Goal: Information Seeking & Learning: Find specific page/section

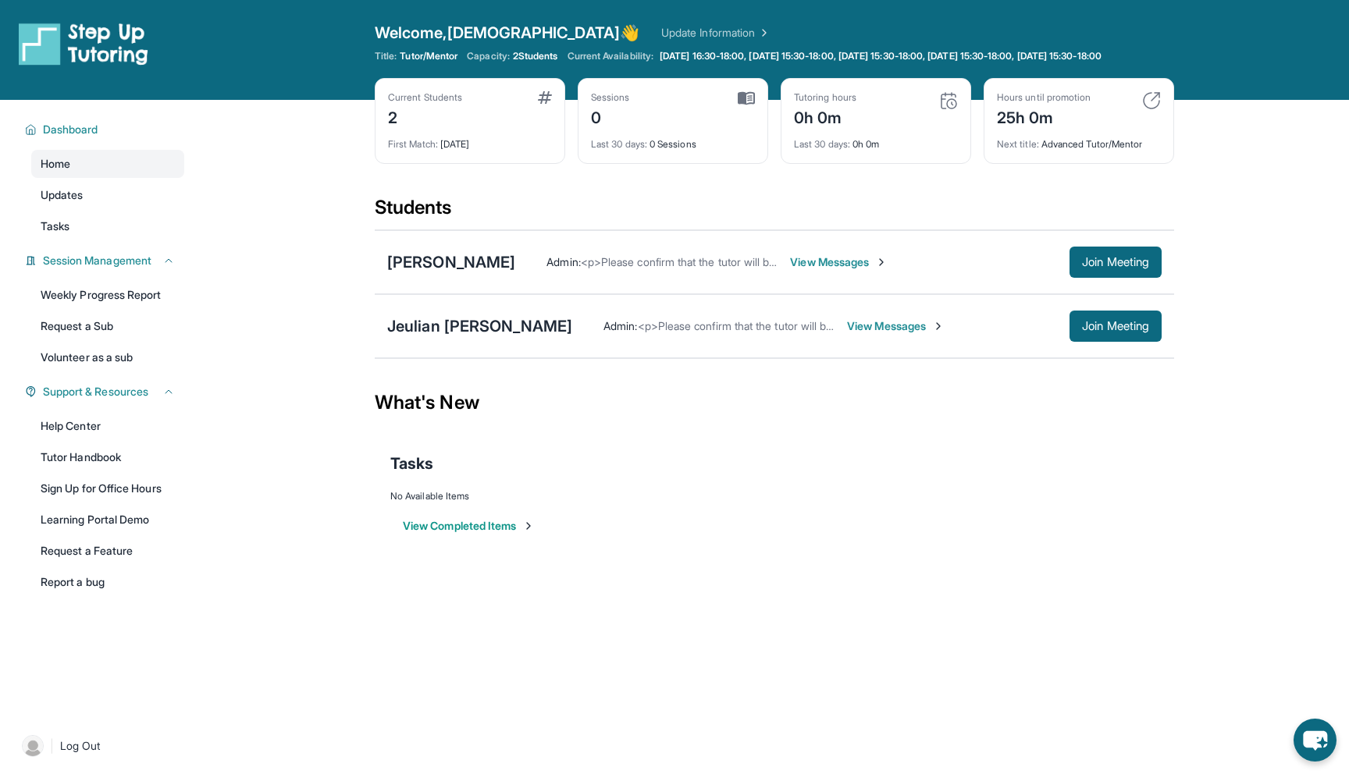
click at [881, 270] on span "View Messages" at bounding box center [839, 262] width 98 height 16
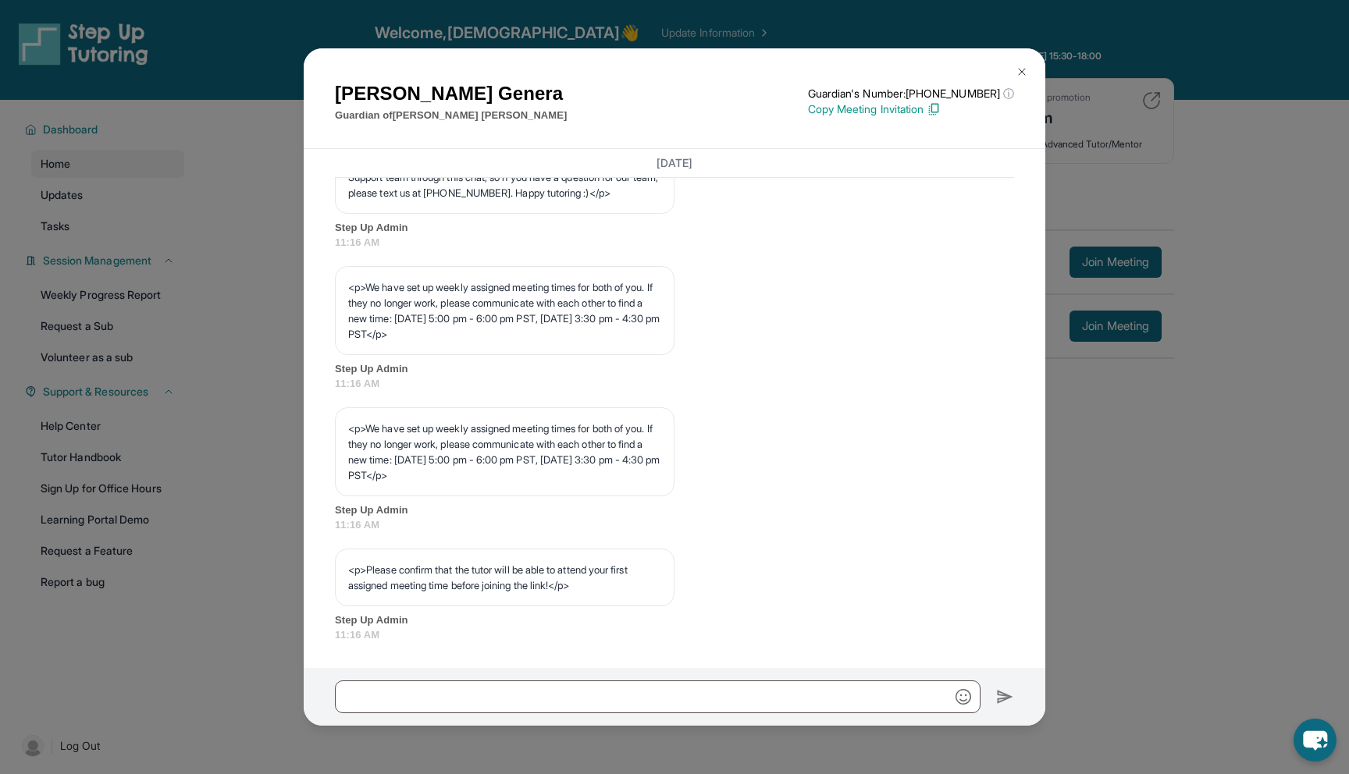
scroll to position [48, 0]
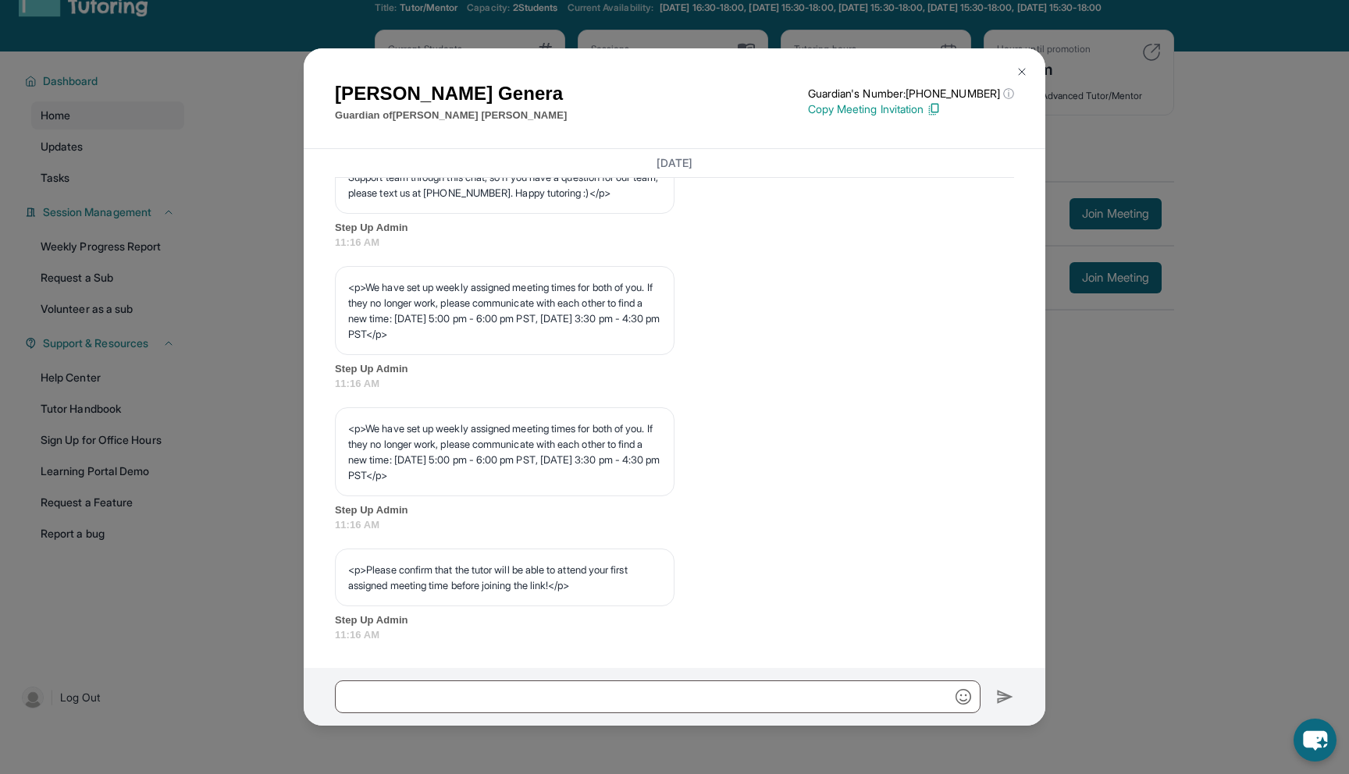
click at [1023, 62] on button at bounding box center [1021, 71] width 31 height 31
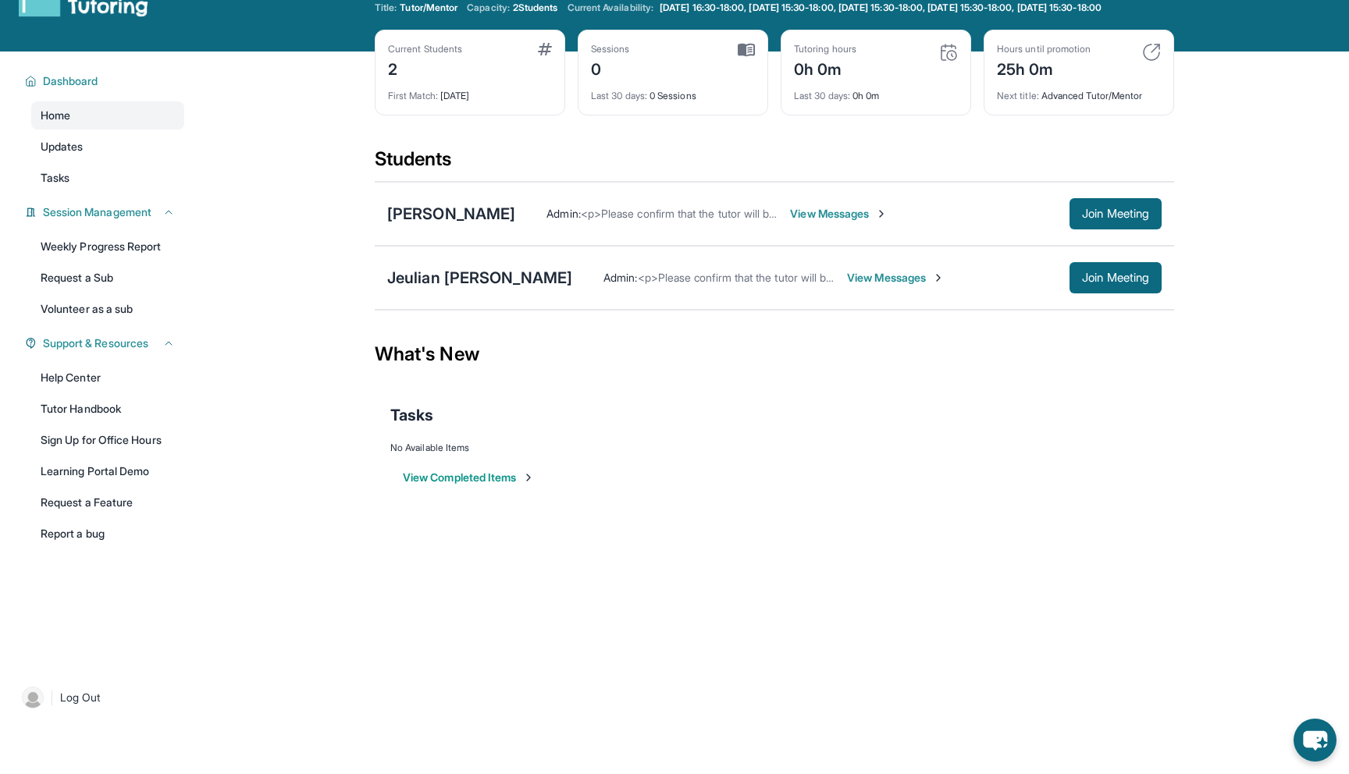
click at [859, 286] on span "View Messages" at bounding box center [896, 278] width 98 height 16
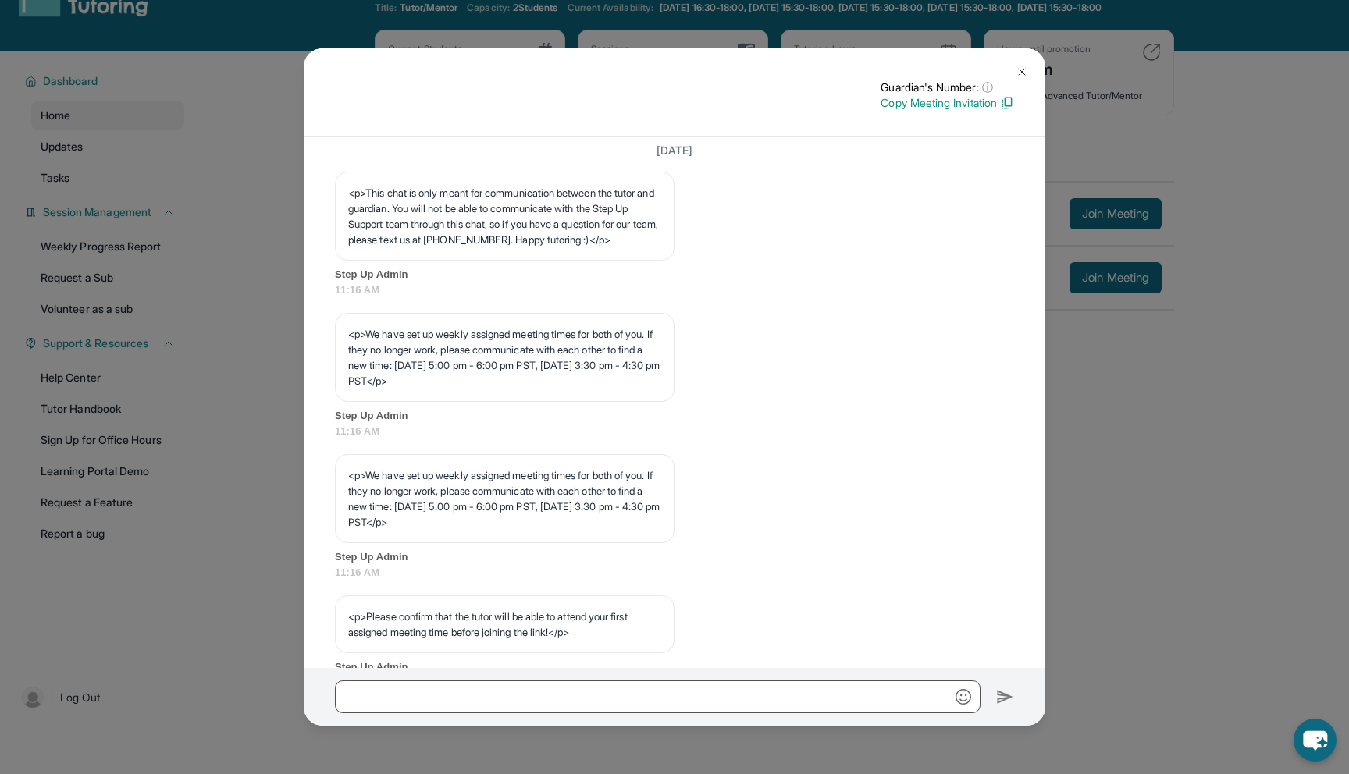
scroll to position [664, 0]
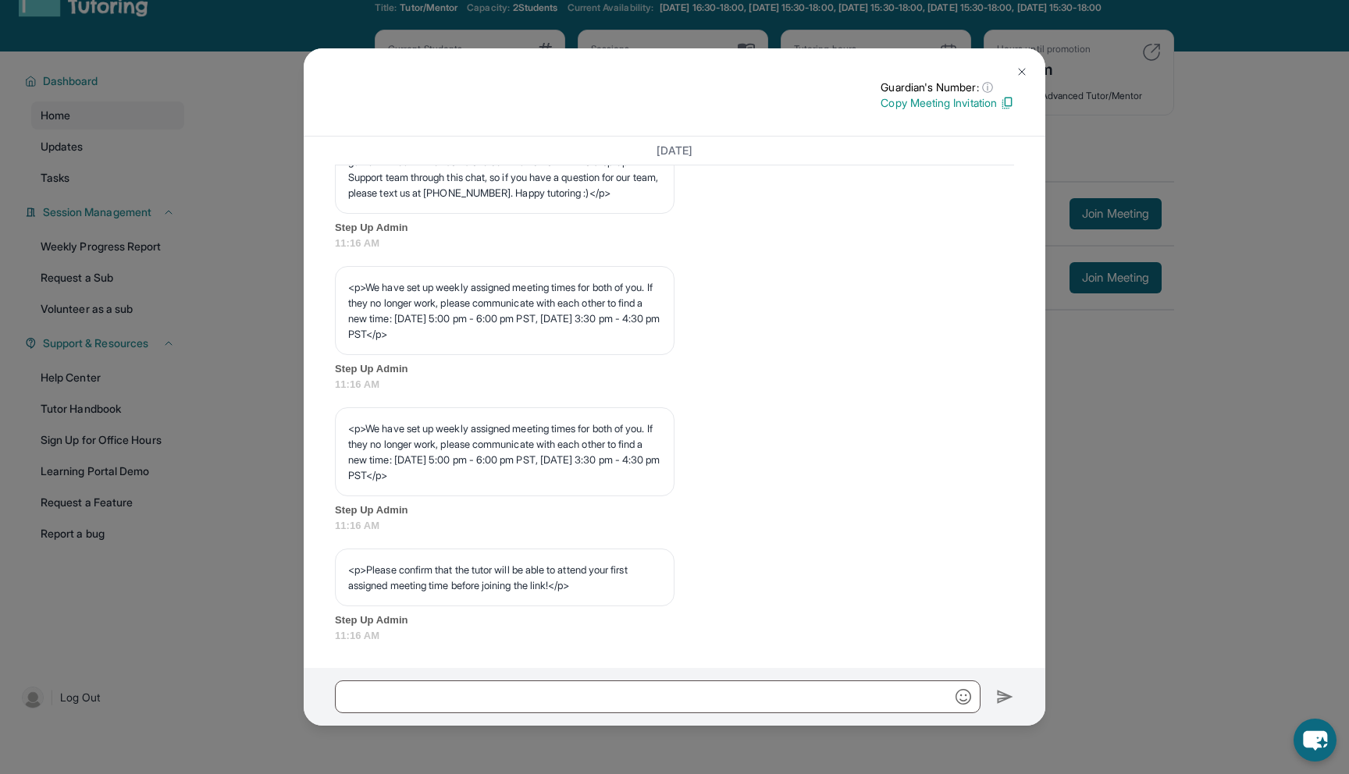
click at [1027, 69] on img at bounding box center [1022, 72] width 12 height 12
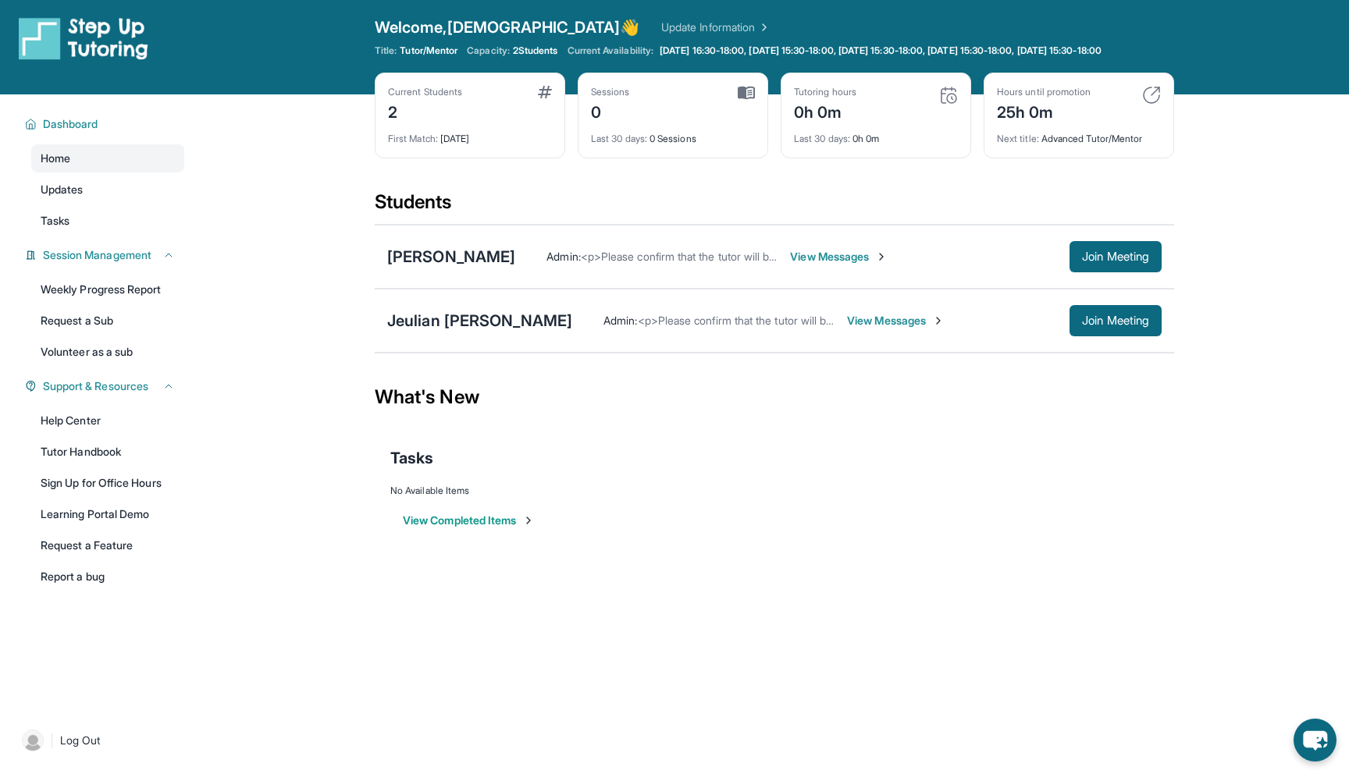
scroll to position [0, 0]
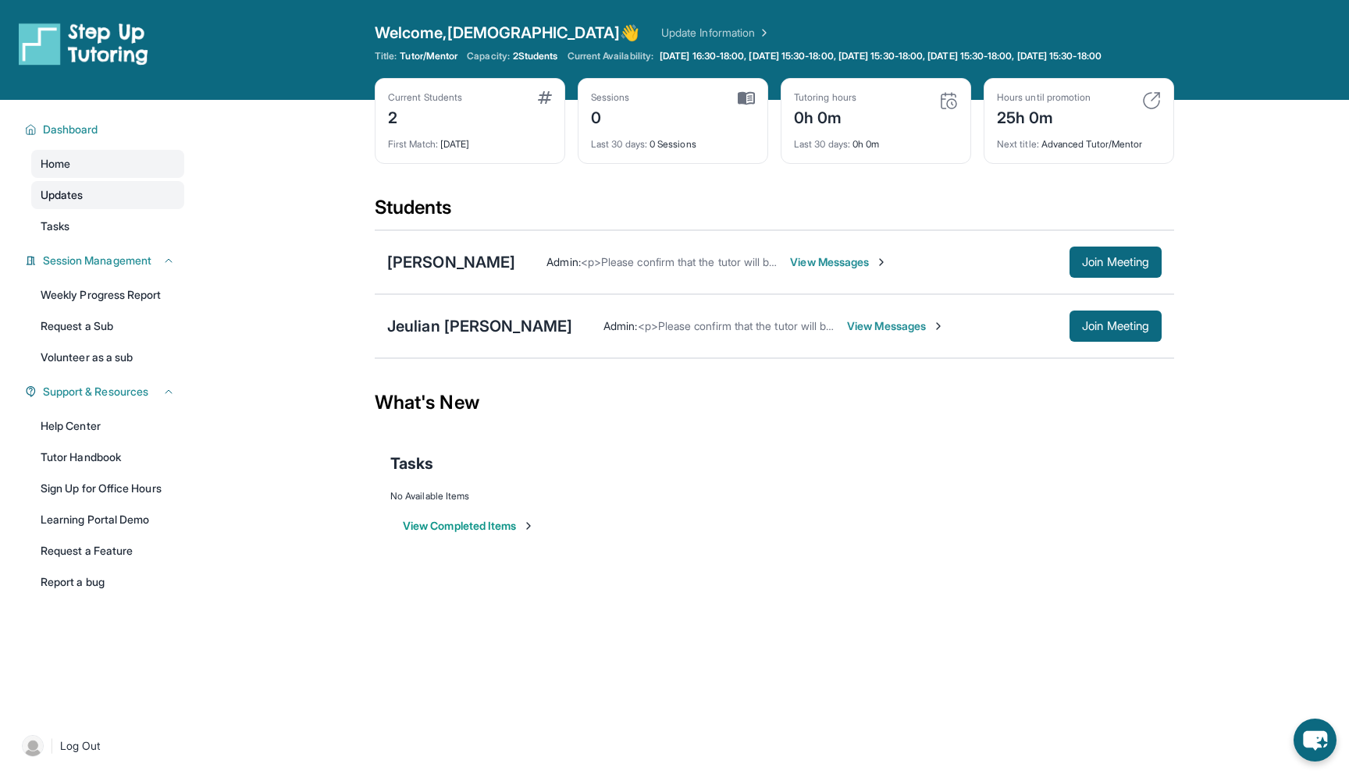
click at [79, 198] on link "Updates" at bounding box center [107, 195] width 153 height 28
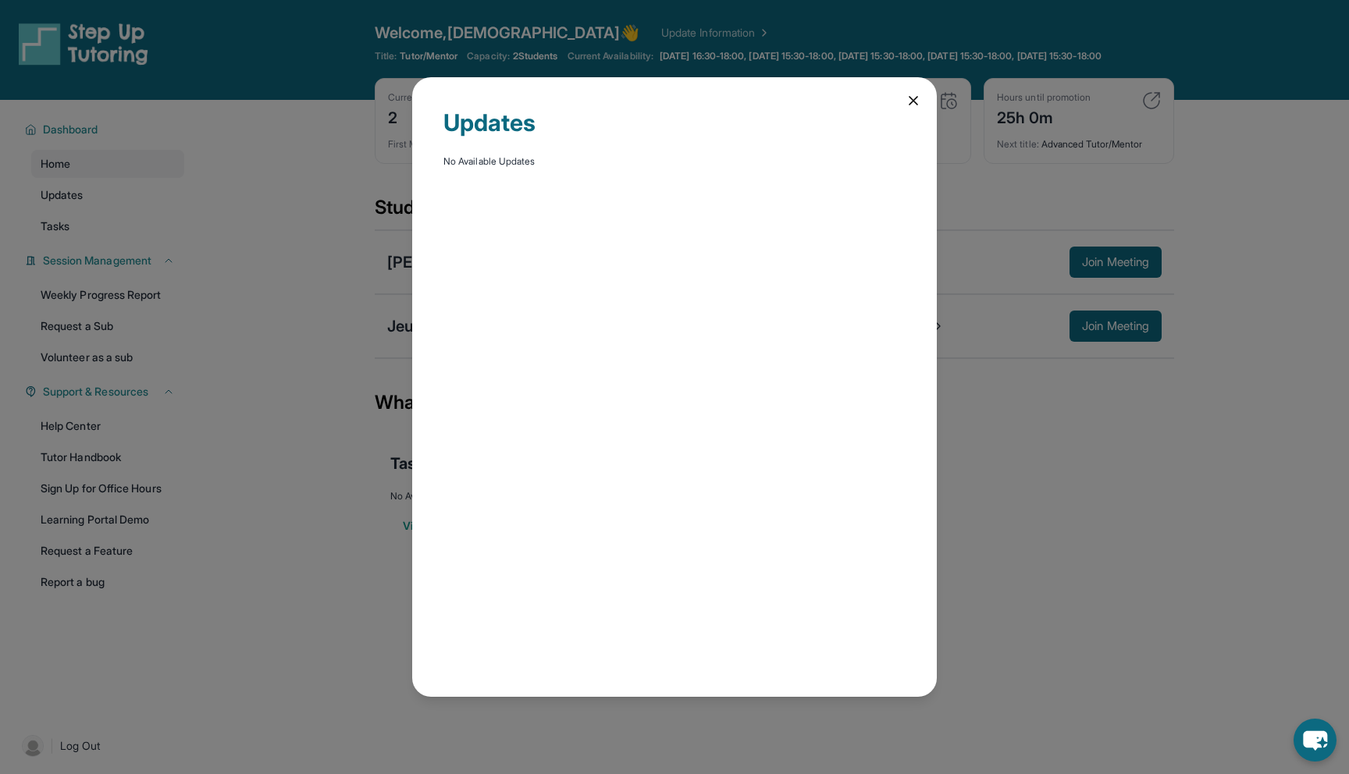
click at [907, 103] on icon at bounding box center [914, 101] width 16 height 16
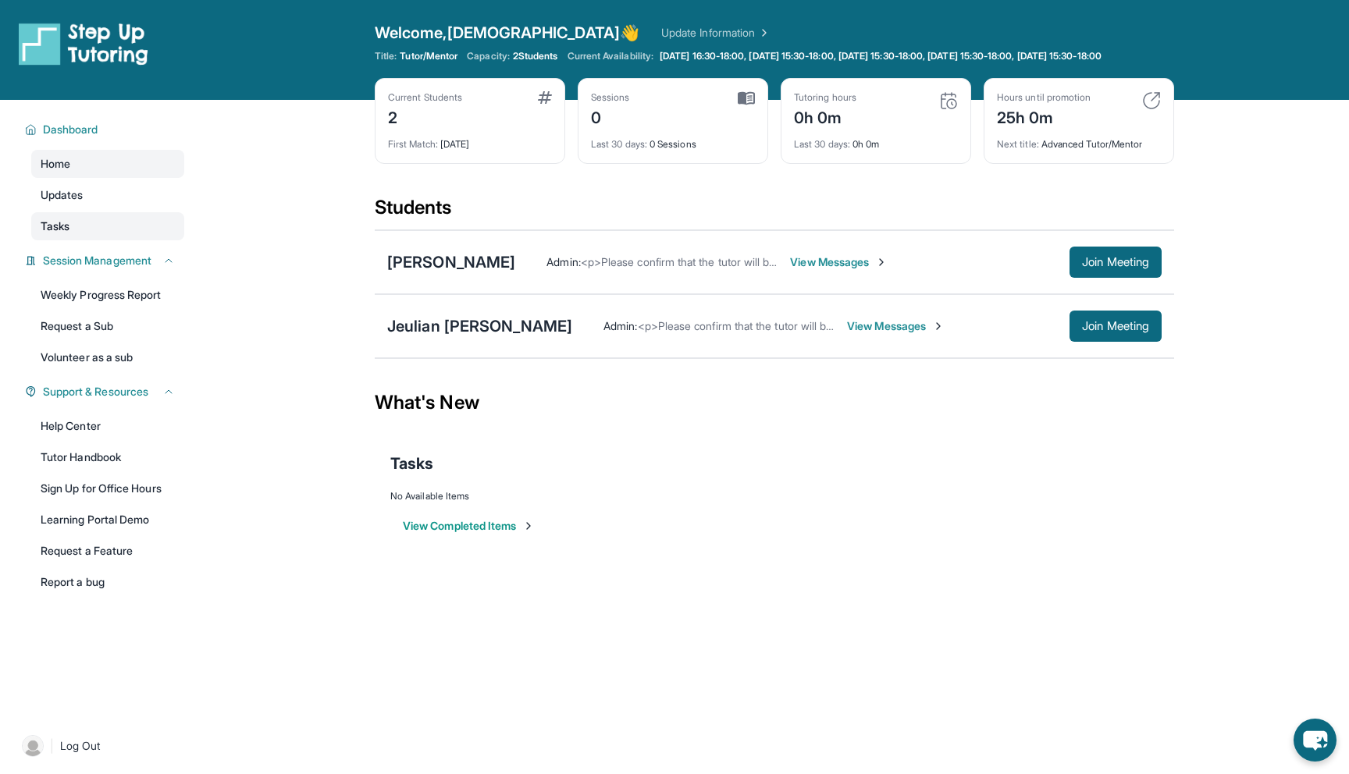
click at [112, 240] on link "Tasks" at bounding box center [107, 226] width 153 height 28
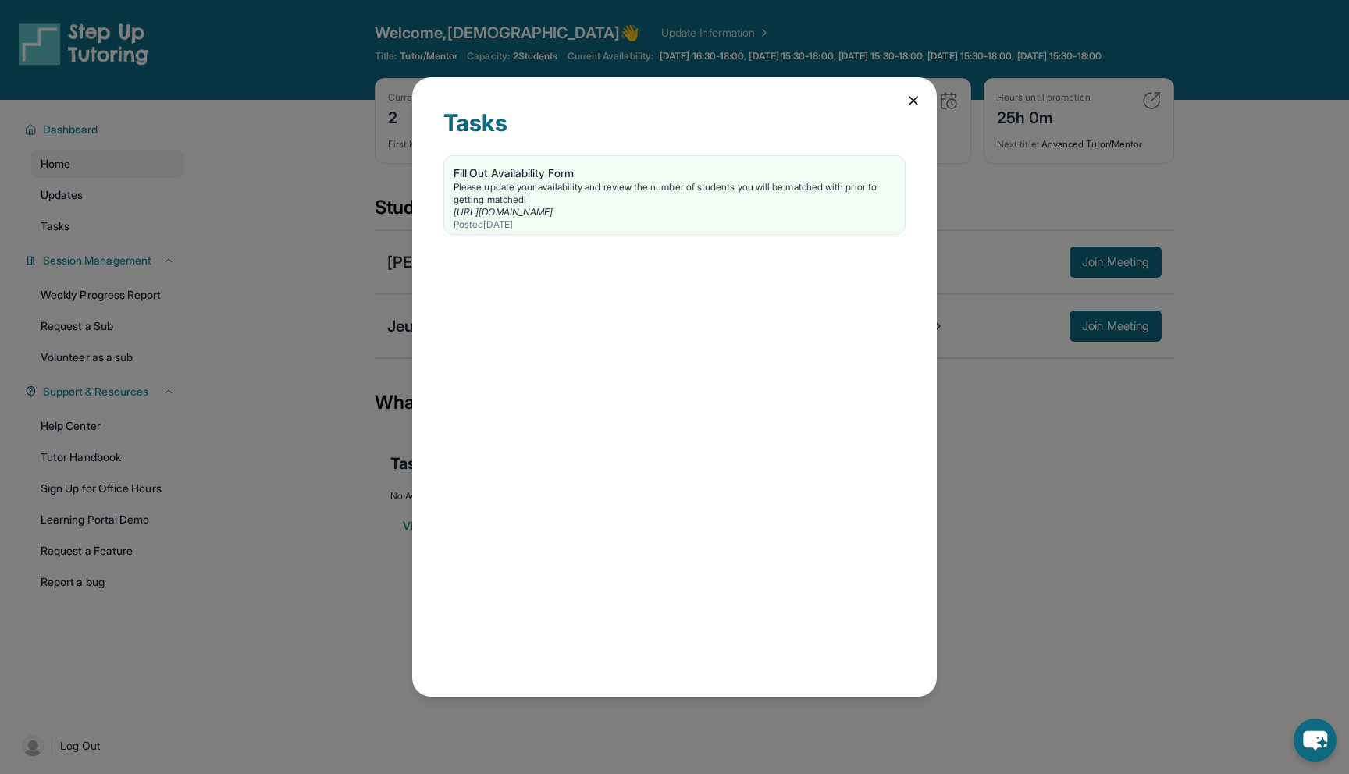
click at [909, 96] on icon at bounding box center [914, 101] width 16 height 16
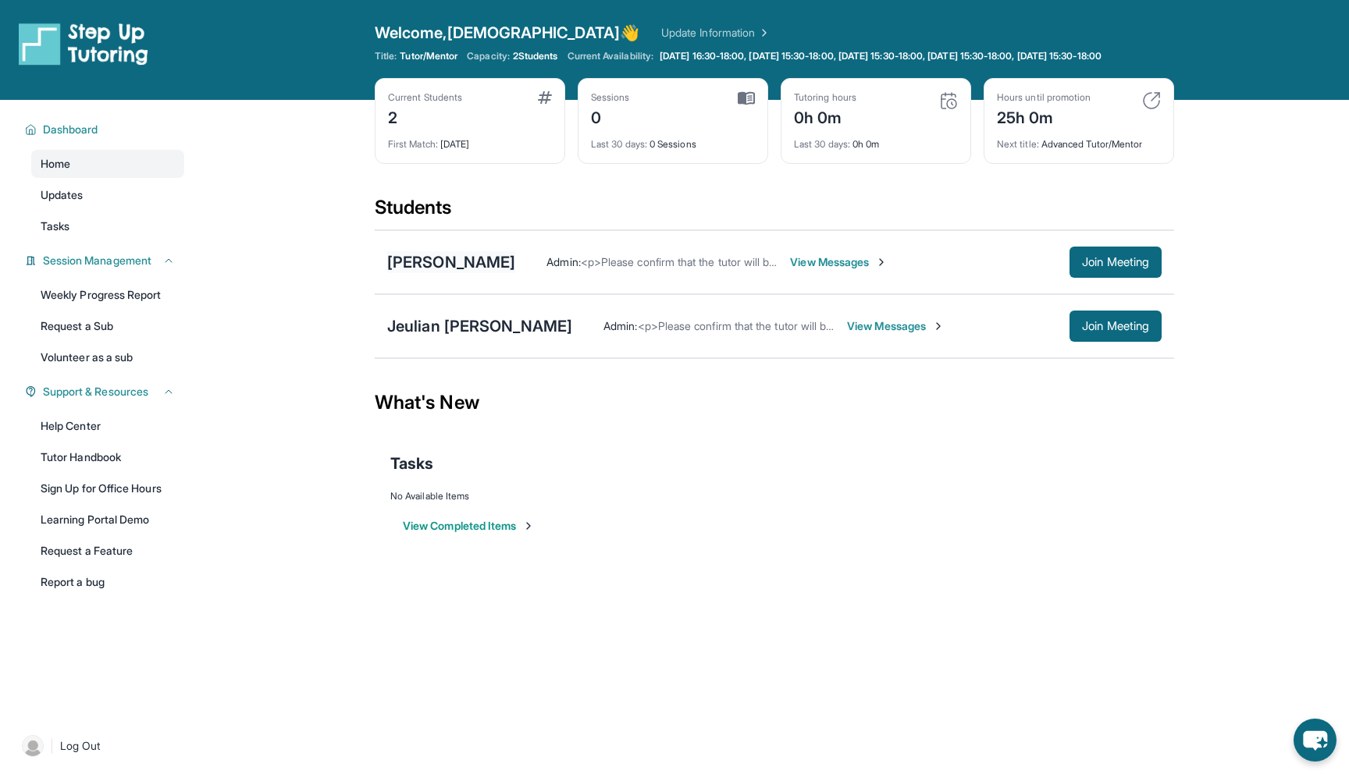
click at [433, 273] on div "[PERSON_NAME]" at bounding box center [451, 262] width 128 height 22
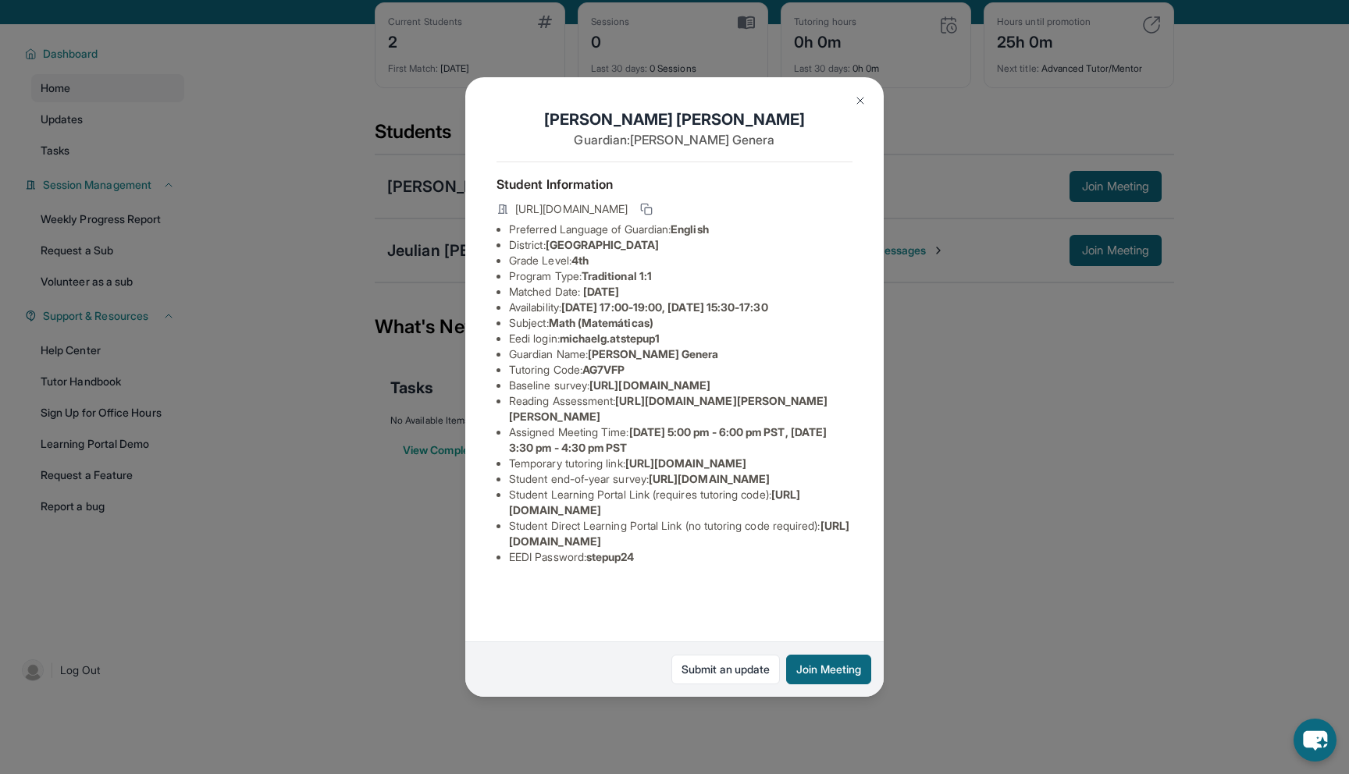
scroll to position [0, 555]
drag, startPoint x: 508, startPoint y: 401, endPoint x: 900, endPoint y: 440, distance: 393.7
click at [900, 440] on div "[PERSON_NAME] Guardian: [PERSON_NAME] Genera Student Information [URL][DOMAIN_N…" at bounding box center [674, 387] width 1349 height 774
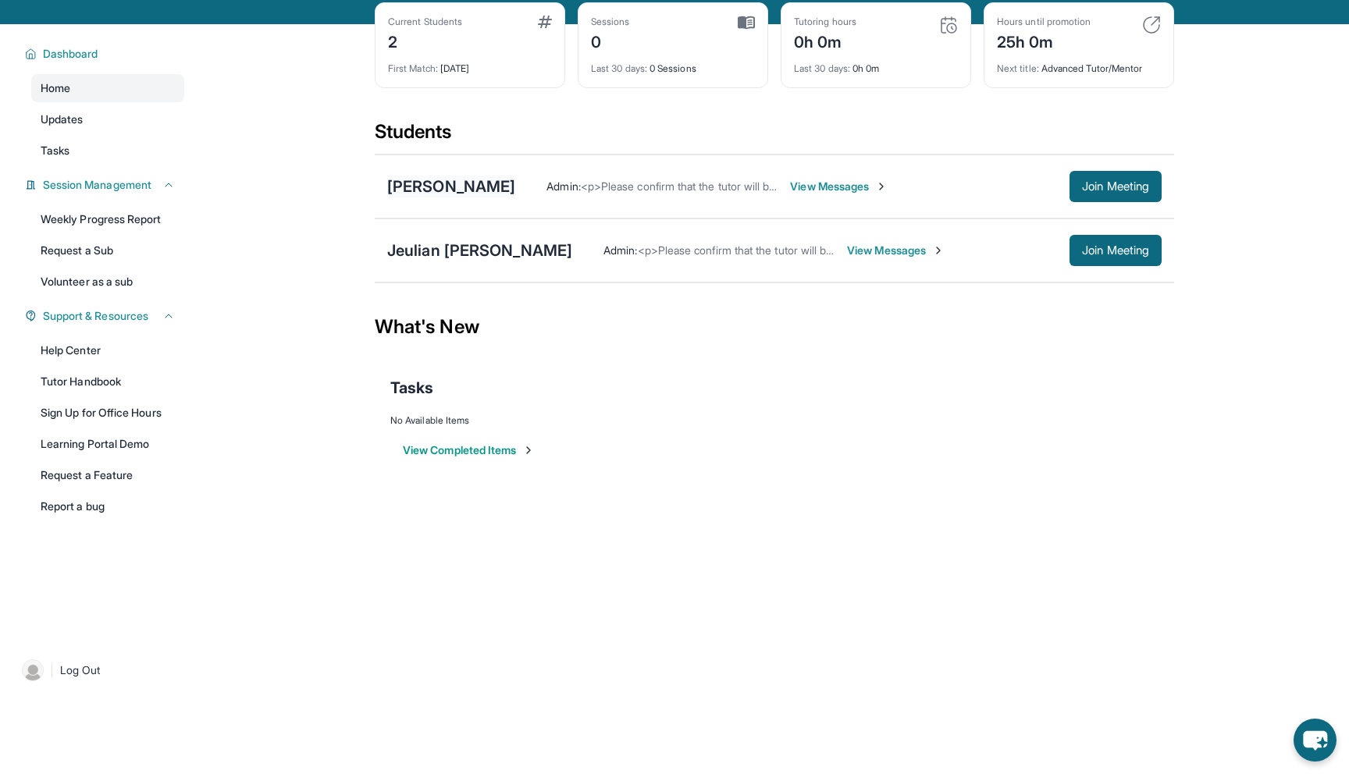
click at [454, 198] on div "[PERSON_NAME]" at bounding box center [451, 187] width 128 height 22
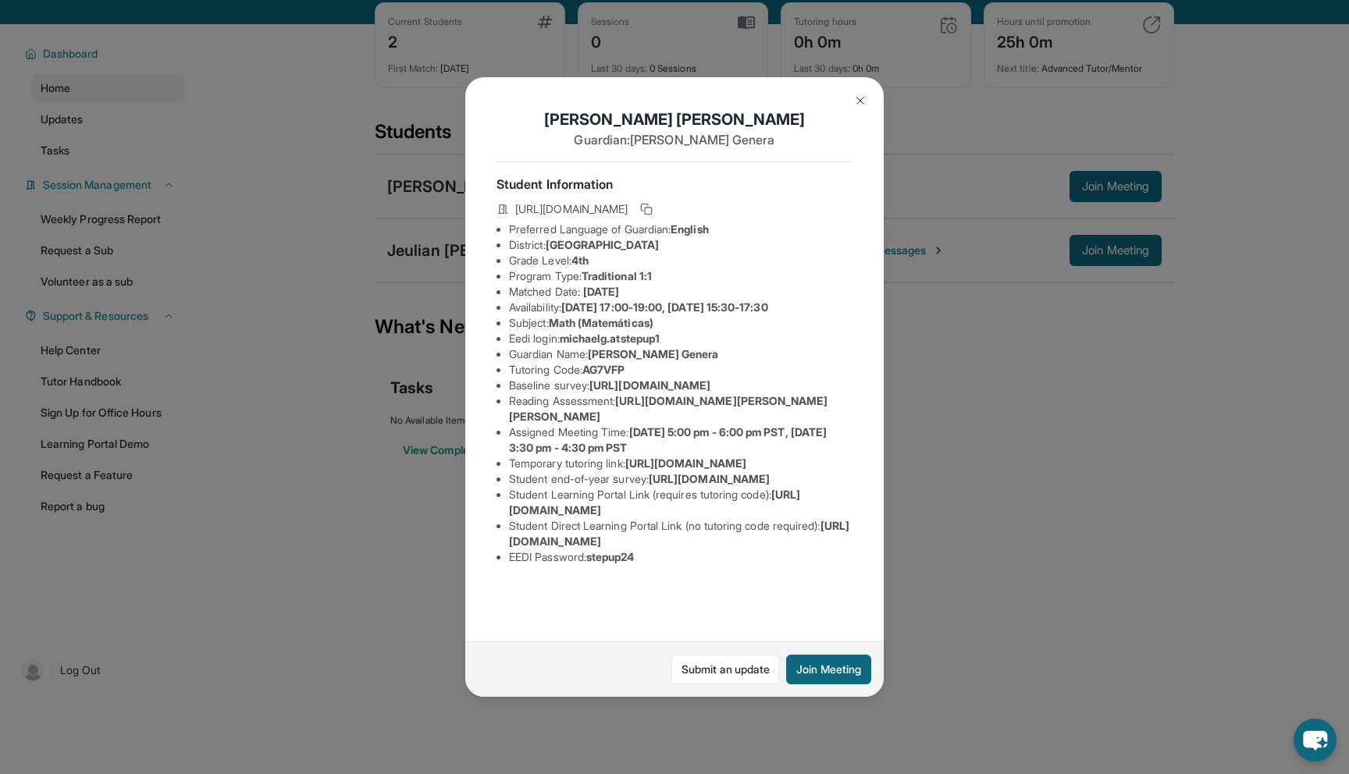
click at [589, 392] on span "[URL][DOMAIN_NAME]" at bounding box center [649, 385] width 121 height 13
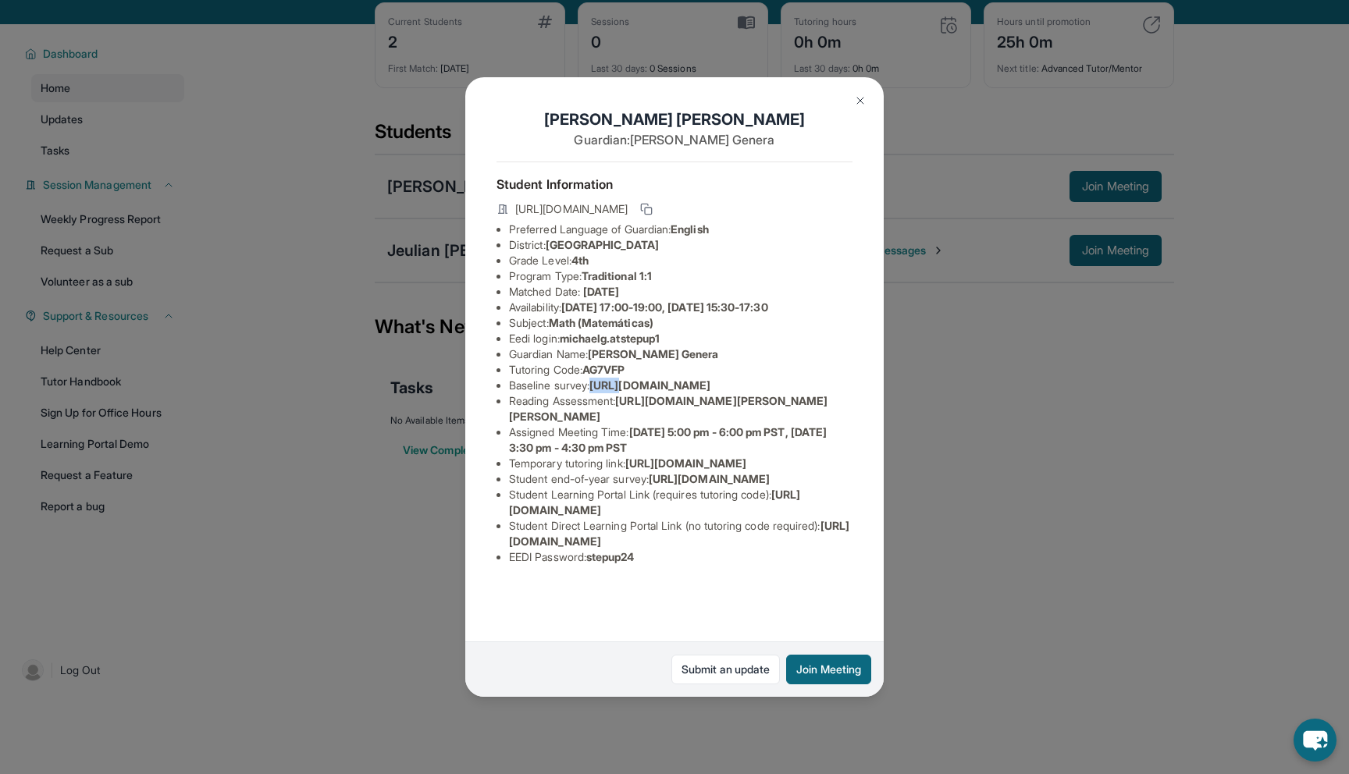
click at [589, 392] on span "[URL][DOMAIN_NAME]" at bounding box center [649, 385] width 121 height 13
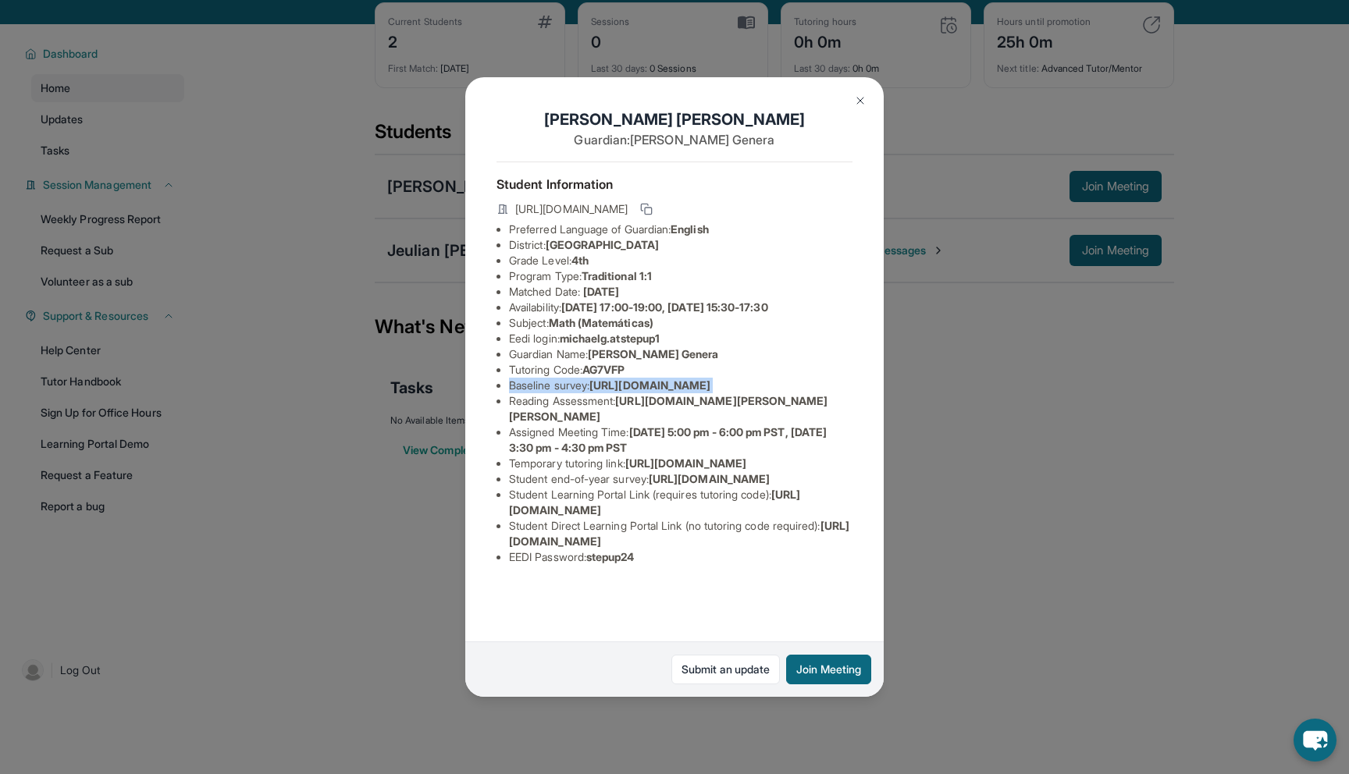
click at [589, 392] on span "[URL][DOMAIN_NAME]" at bounding box center [649, 385] width 121 height 13
copy li "Baseline survey : [URL][DOMAIN_NAME]"
click at [649, 392] on span "[URL][DOMAIN_NAME]" at bounding box center [649, 385] width 121 height 13
drag, startPoint x: 744, startPoint y: 430, endPoint x: 927, endPoint y: 436, distance: 183.5
click at [929, 436] on div "[PERSON_NAME] Guardian: [PERSON_NAME] Genera Student Information [URL][DOMAIN_N…" at bounding box center [674, 387] width 1349 height 774
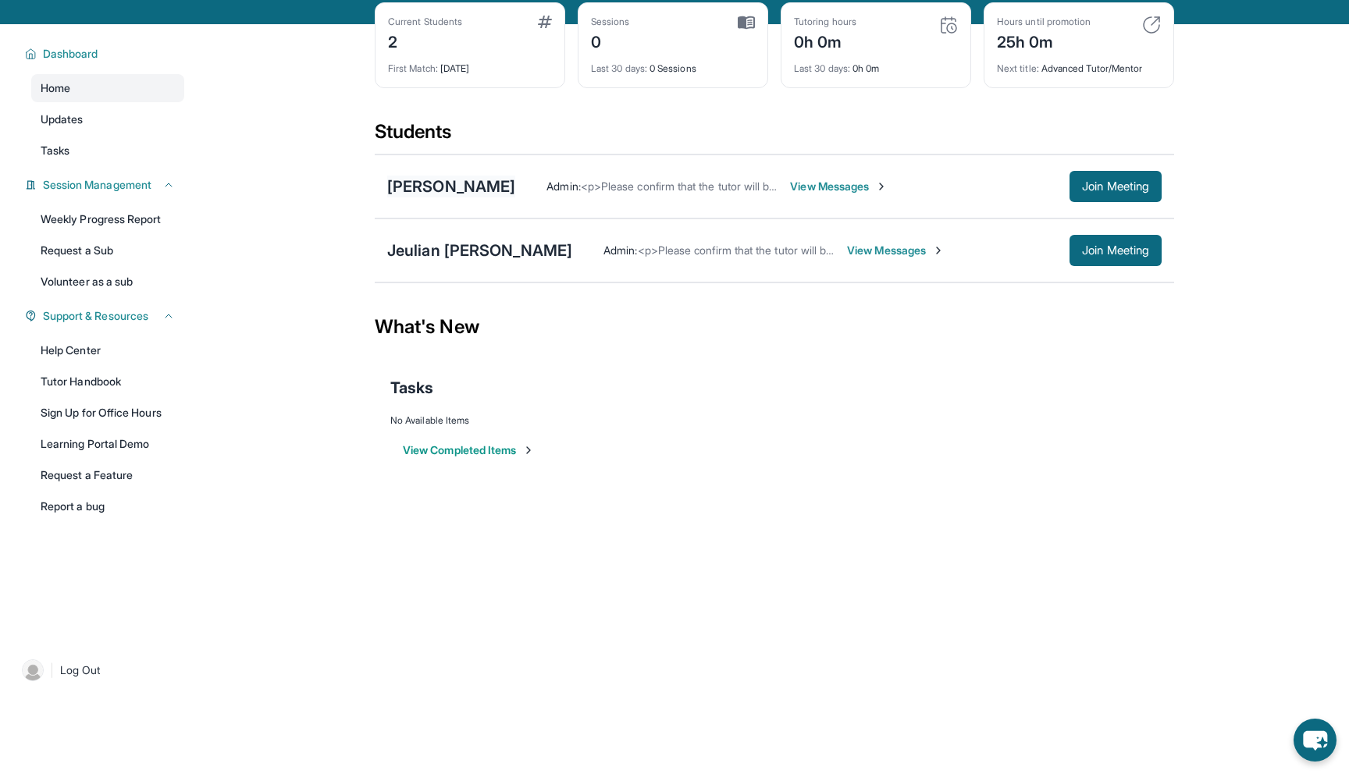
click at [468, 198] on div "[PERSON_NAME]" at bounding box center [451, 187] width 128 height 22
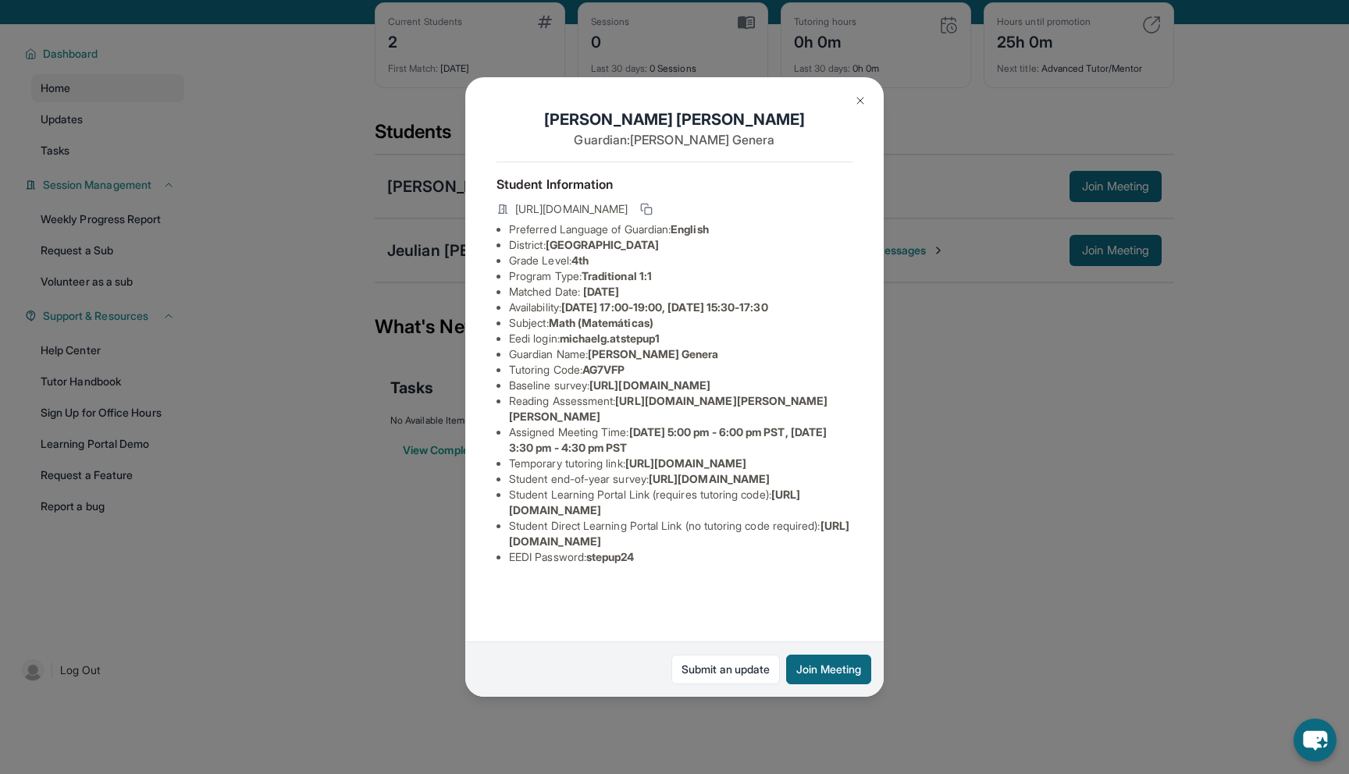
scroll to position [0, 0]
click at [861, 100] on img at bounding box center [860, 100] width 12 height 12
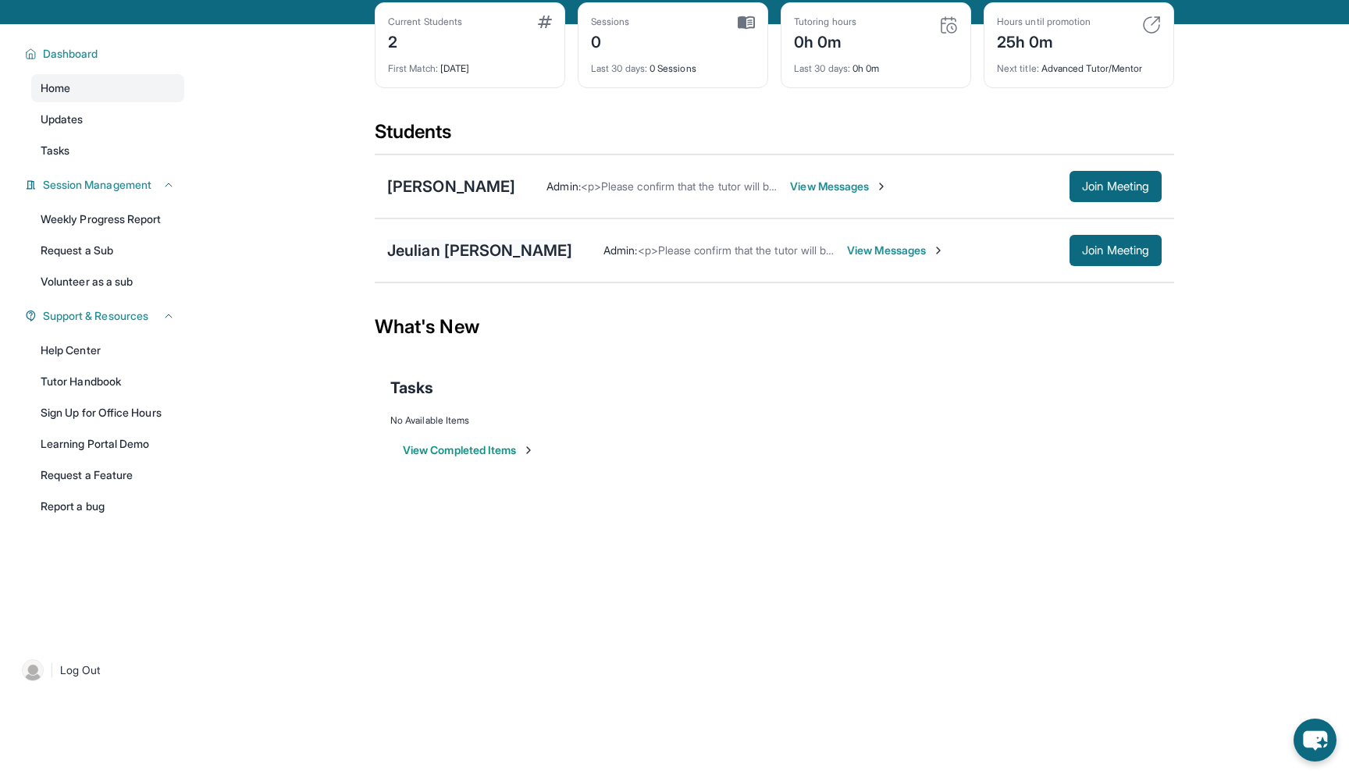
click at [436, 253] on div "Jeulian [PERSON_NAME]" at bounding box center [479, 251] width 185 height 22
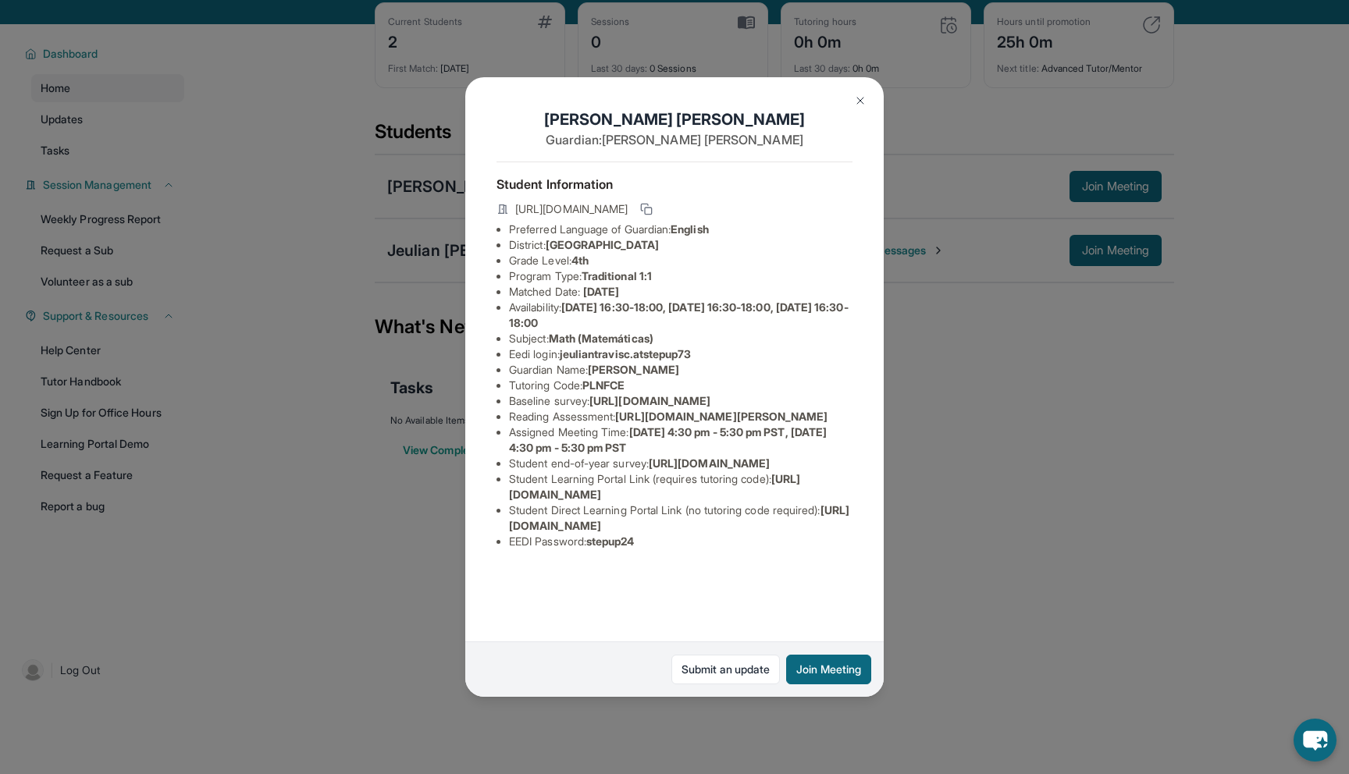
scroll to position [52, 0]
